Goal: Use online tool/utility: Utilize a website feature to perform a specific function

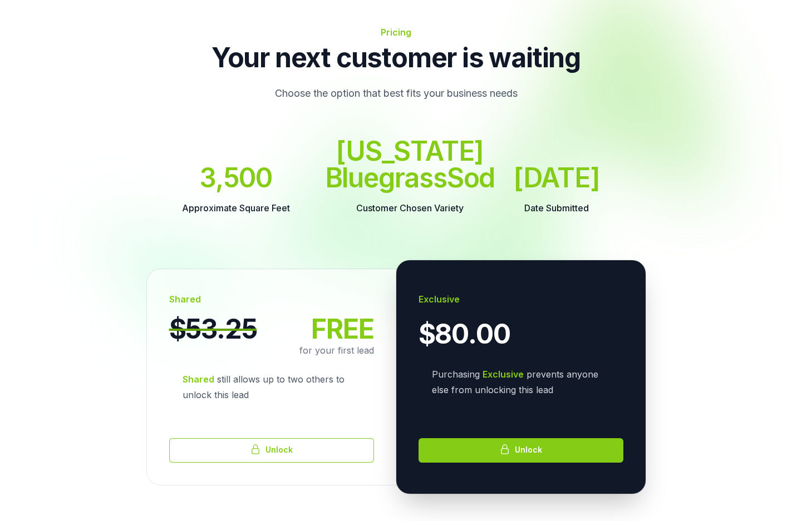
scroll to position [167, 0]
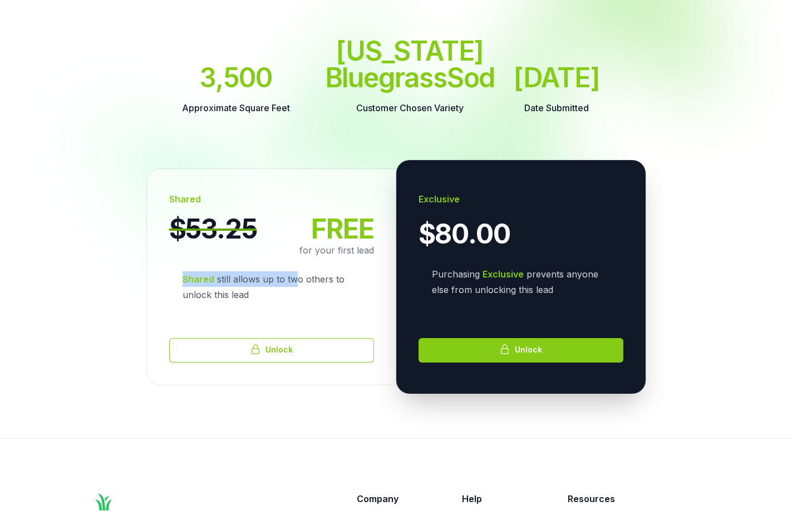
drag, startPoint x: 197, startPoint y: 307, endPoint x: 298, endPoint y: 305, distance: 101.3
click at [298, 305] on p "Shared still allows up to two others to unlock this lead" at bounding box center [271, 287] width 205 height 58
click at [279, 363] on button "Unlock" at bounding box center [271, 350] width 205 height 24
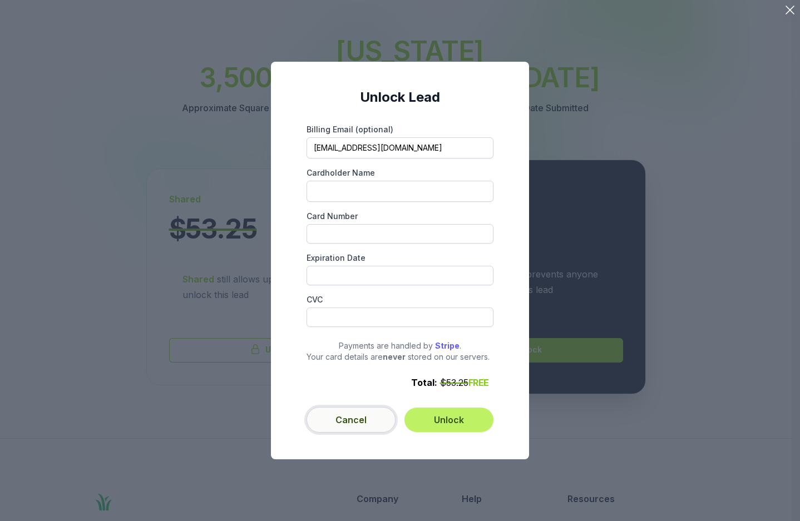
click at [364, 423] on button "Cancel" at bounding box center [351, 420] width 89 height 26
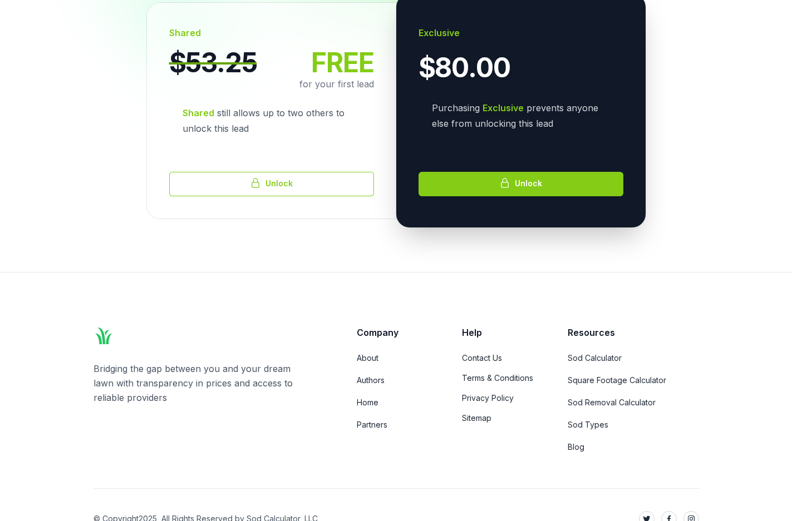
scroll to position [334, 0]
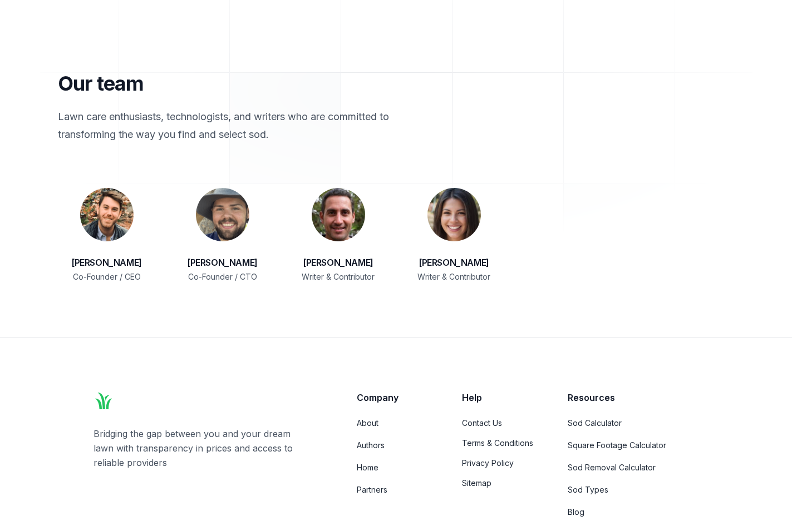
scroll to position [1764, 0]
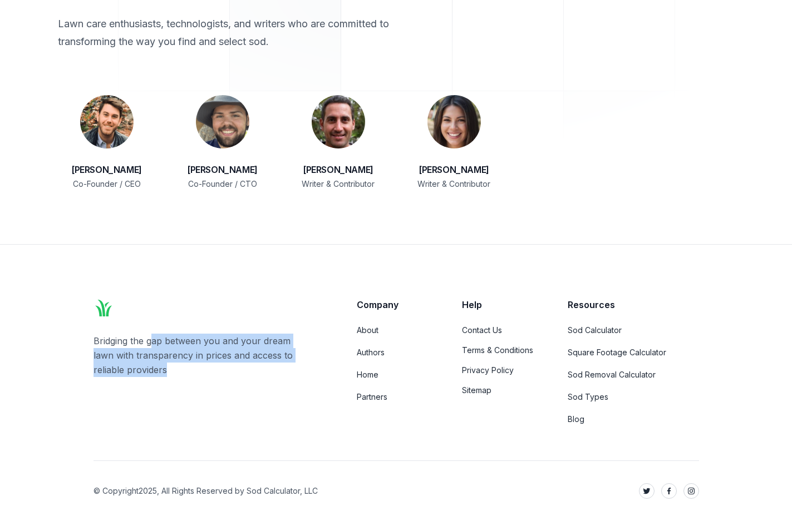
drag, startPoint x: 187, startPoint y: 342, endPoint x: 310, endPoint y: 364, distance: 125.5
click at [310, 364] on p "Bridging the gap between you and your dream lawn with transparency in prices an…" at bounding box center [202, 355] width 219 height 43
click at [295, 358] on p "Bridging the gap between you and your dream lawn with transparency in prices an…" at bounding box center [202, 355] width 219 height 43
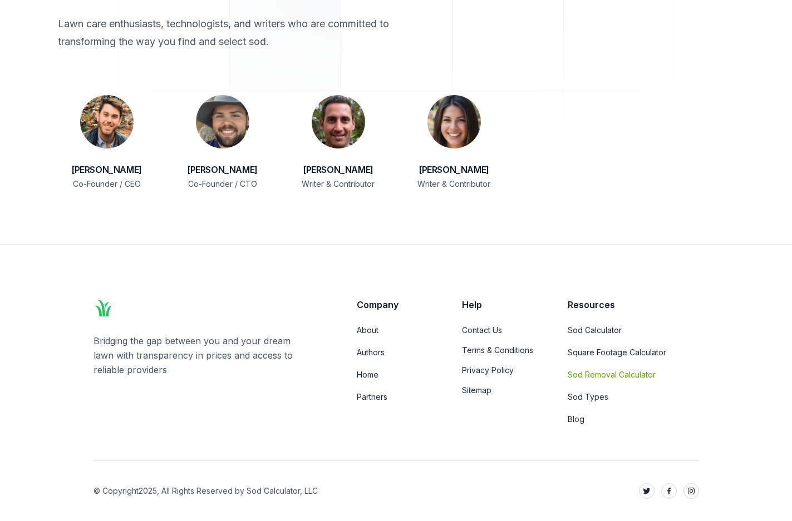
click at [589, 371] on link "Sod Removal Calculator" at bounding box center [633, 374] width 131 height 11
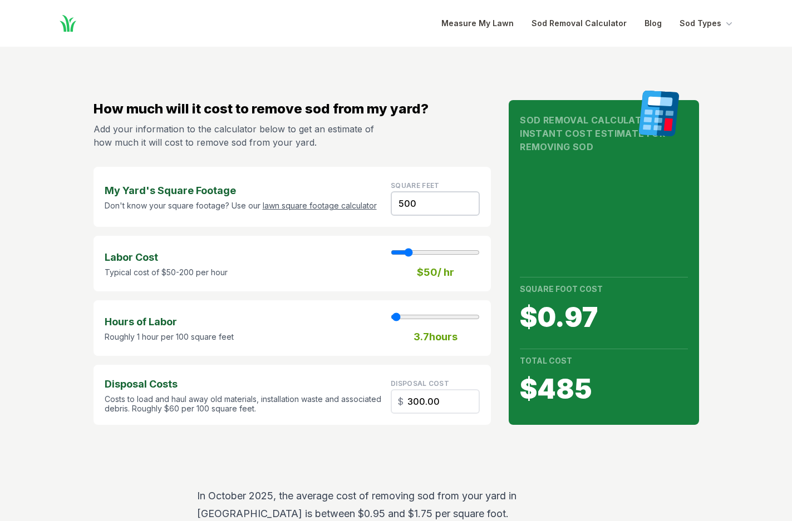
type input "60"
type input "4"
type input "70"
type input "4"
type input "80"
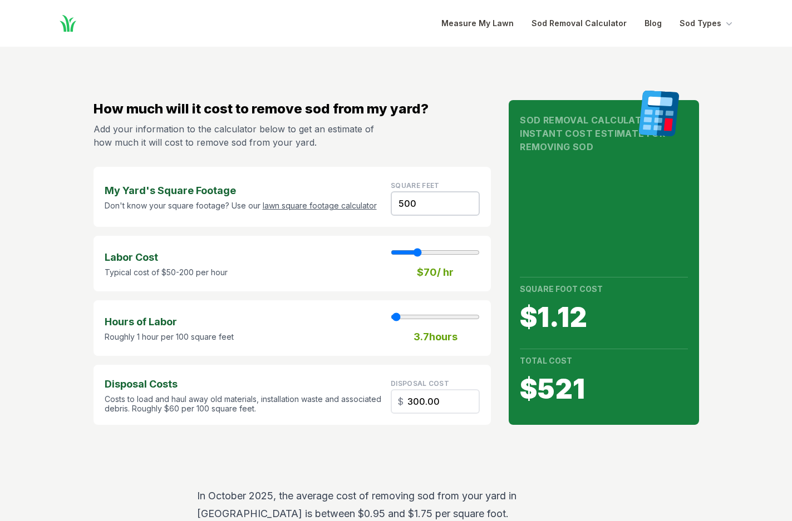
type input "4"
type input "90"
type input "4"
type input "80"
type input "4"
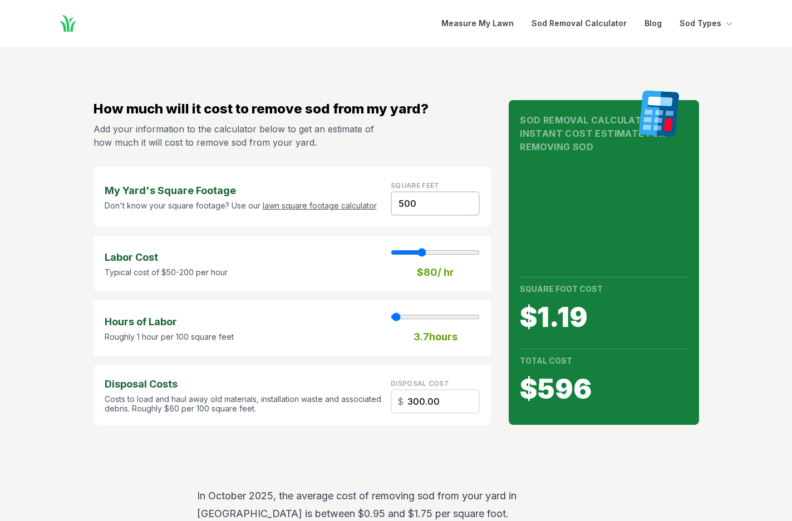
type input "70"
type input "4"
drag, startPoint x: 408, startPoint y: 252, endPoint x: 417, endPoint y: 255, distance: 9.7
type input "70"
click at [417, 255] on input "range" at bounding box center [435, 252] width 89 height 9
